Goal: Find specific page/section: Find specific page/section

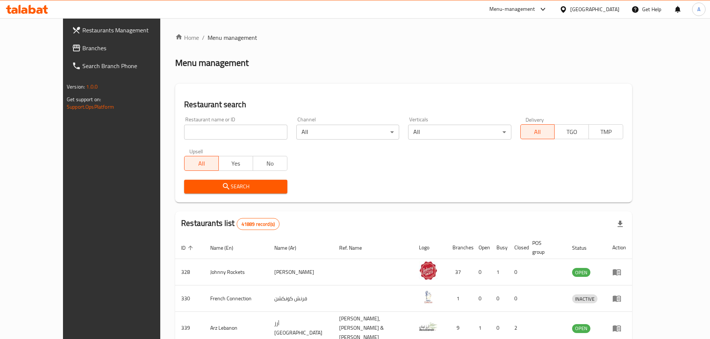
click at [586, 9] on div "United Arab Emirates" at bounding box center [594, 9] width 49 height 8
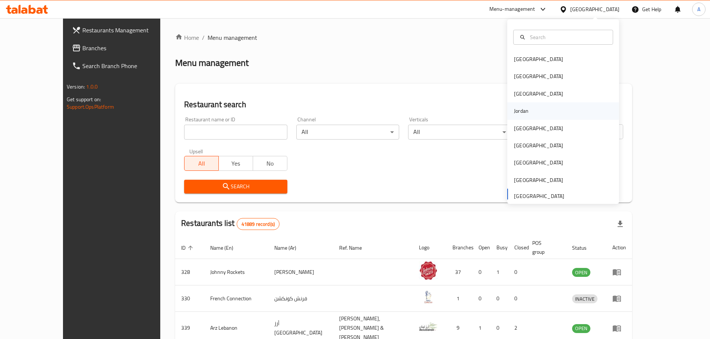
click at [529, 106] on div "Jordan" at bounding box center [563, 110] width 112 height 17
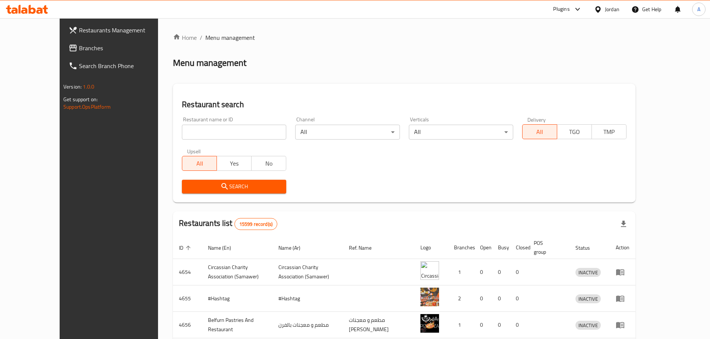
drag, startPoint x: 209, startPoint y: 128, endPoint x: 212, endPoint y: 139, distance: 11.6
click at [209, 128] on input "search" at bounding box center [234, 132] width 104 height 15
paste input "610233"
type input "610233"
click at [79, 52] on span "Branches" at bounding box center [125, 48] width 93 height 9
